Goal: Task Accomplishment & Management: Use online tool/utility

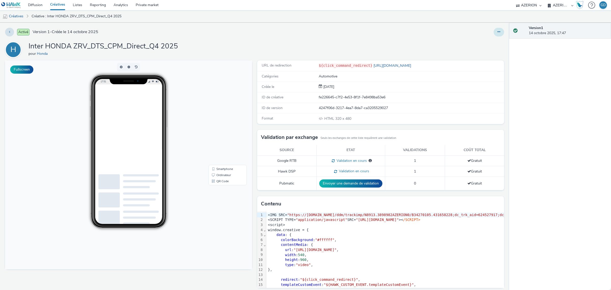
click at [498, 33] on icon at bounding box center [499, 32] width 3 height 4
click at [492, 45] on link "Modifier" at bounding box center [485, 42] width 38 height 10
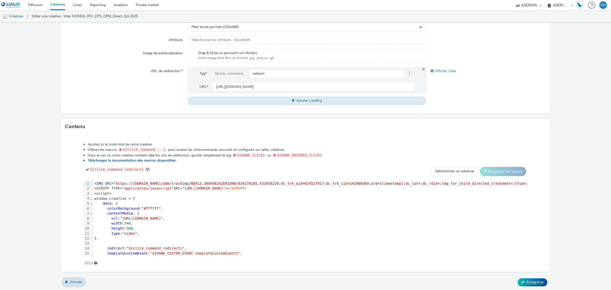
scroll to position [150, 0]
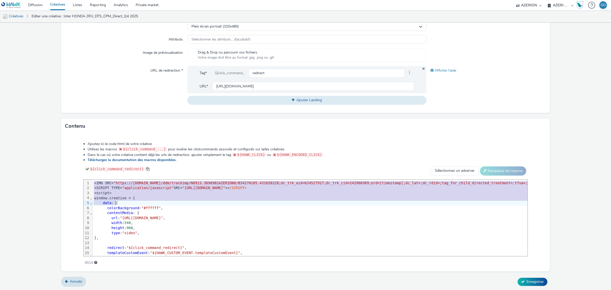
drag, startPoint x: 174, startPoint y: 180, endPoint x: 360, endPoint y: 204, distance: 187.5
click at [427, 190] on div "<script>" at bounding box center [395, 192] width 605 height 5
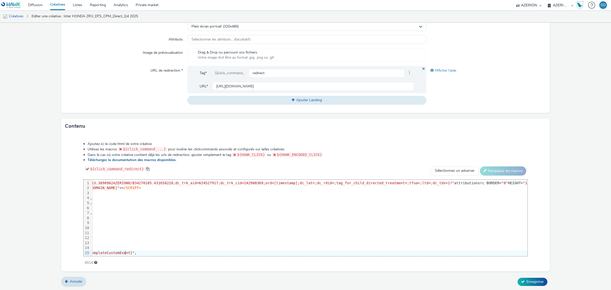
scroll to position [0, 0]
